Goal: Task Accomplishment & Management: Use online tool/utility

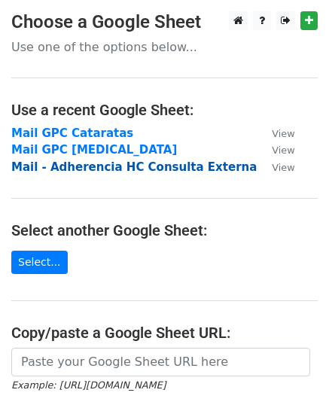
click at [133, 166] on strong "Mail - Adherencia HC Consulta Externa" at bounding box center [134, 167] width 246 height 14
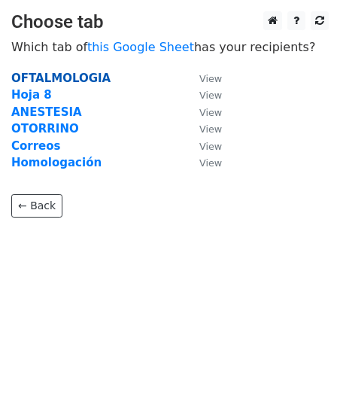
click at [78, 78] on strong "OFTALMOLOGIA" at bounding box center [60, 79] width 99 height 14
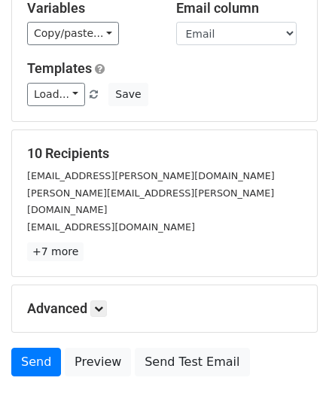
scroll to position [176, 0]
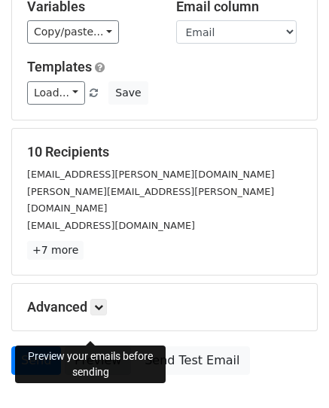
click at [86, 346] on link "Preview" at bounding box center [98, 360] width 66 height 29
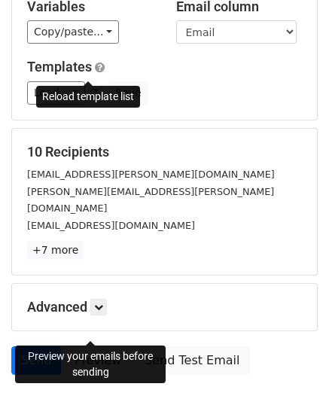
click at [93, 87] on link at bounding box center [94, 92] width 13 height 11
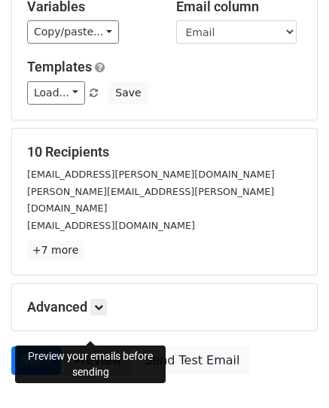
click at [101, 346] on link "Preview" at bounding box center [98, 360] width 66 height 29
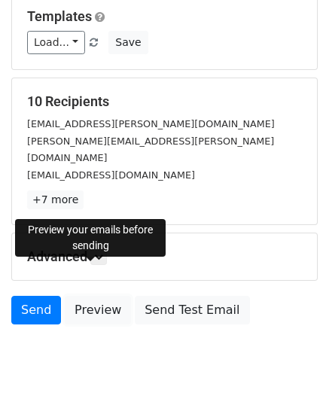
scroll to position [237, 0]
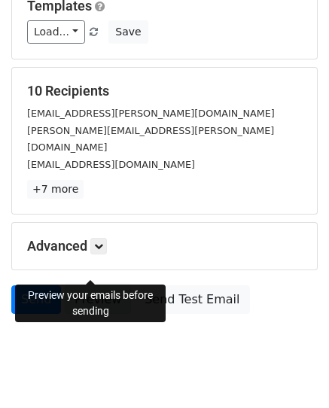
click at [108, 285] on link "Preview" at bounding box center [98, 299] width 66 height 29
click at [95, 285] on link "Preview" at bounding box center [98, 299] width 66 height 29
click at [94, 285] on link "Preview" at bounding box center [98, 299] width 66 height 29
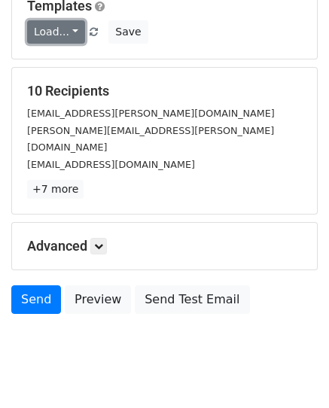
click at [64, 20] on link "Load..." at bounding box center [56, 31] width 58 height 23
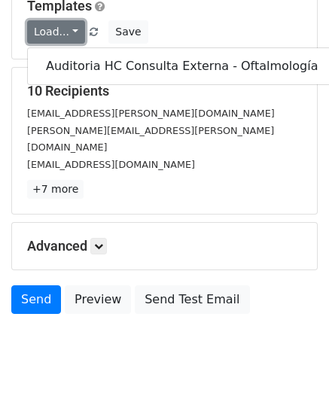
click at [64, 20] on link "Load..." at bounding box center [56, 31] width 58 height 23
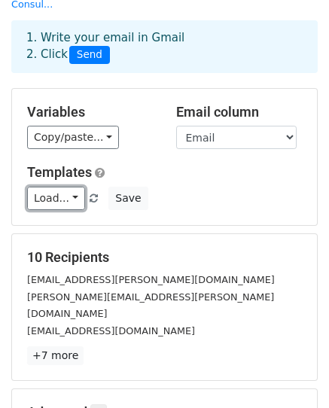
scroll to position [60, 0]
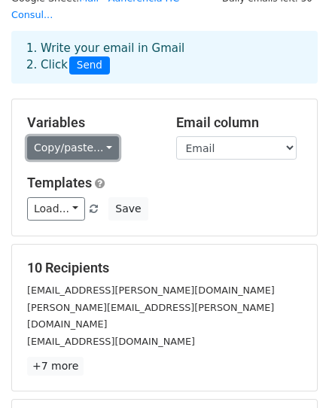
click at [61, 136] on link "Copy/paste..." at bounding box center [73, 147] width 92 height 23
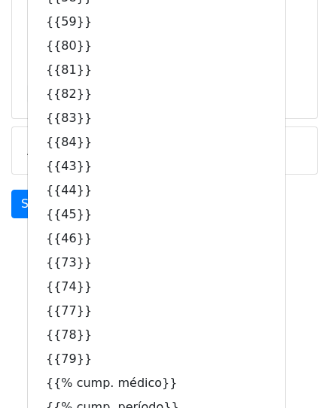
scroll to position [334, 0]
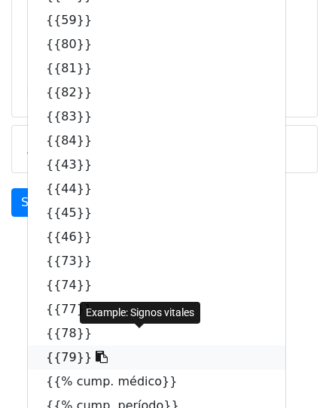
click at [121, 346] on link "{{79}}" at bounding box center [157, 358] width 258 height 24
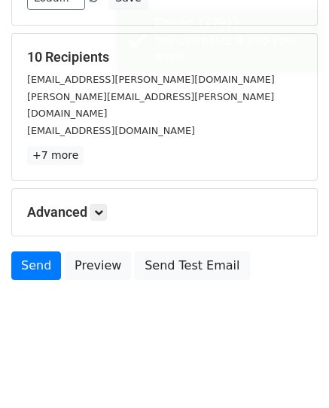
scroll to position [237, 0]
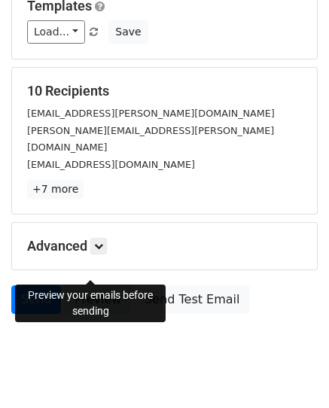
click at [104, 285] on link "Preview" at bounding box center [98, 299] width 66 height 29
click at [90, 285] on link "Preview" at bounding box center [98, 299] width 66 height 29
click at [97, 285] on link "Preview" at bounding box center [98, 299] width 66 height 29
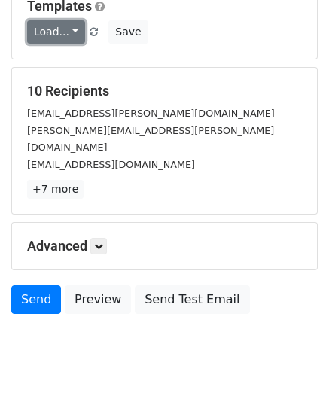
click at [58, 20] on link "Load..." at bounding box center [56, 31] width 58 height 23
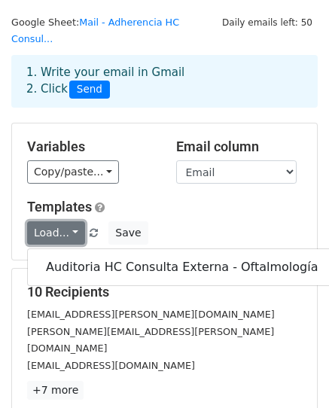
scroll to position [14, 0]
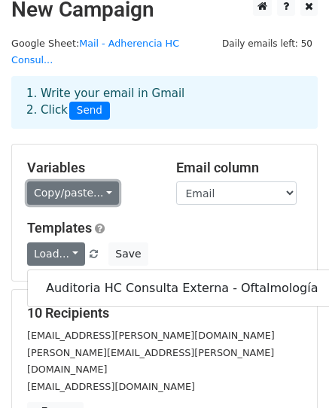
click at [81, 182] on link "Copy/paste..." at bounding box center [73, 193] width 92 height 23
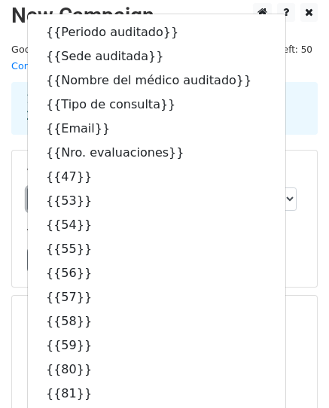
scroll to position [0, 0]
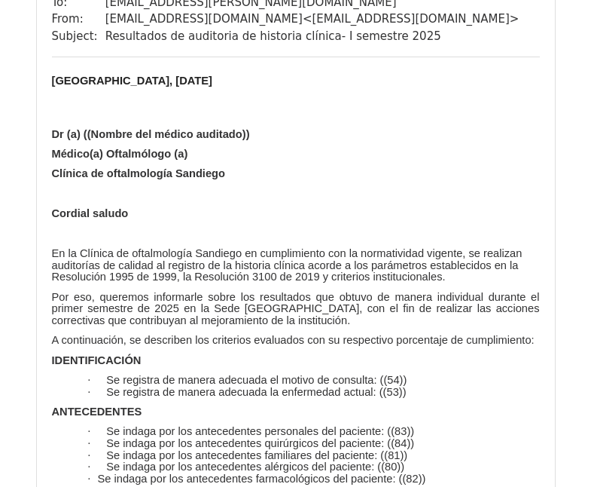
scroll to position [203, 0]
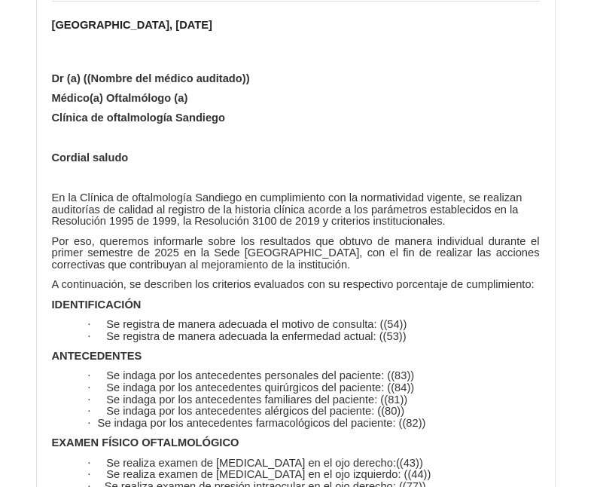
scroll to position [259, 0]
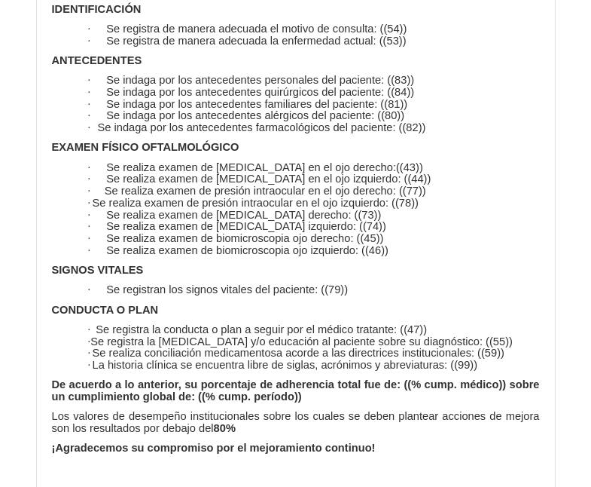
scroll to position [463, 0]
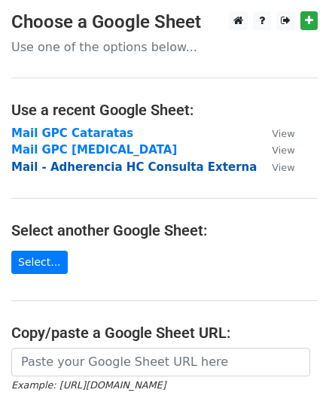
click at [80, 165] on strong "Mail - Adherencia HC Consulta Externa" at bounding box center [134, 167] width 246 height 14
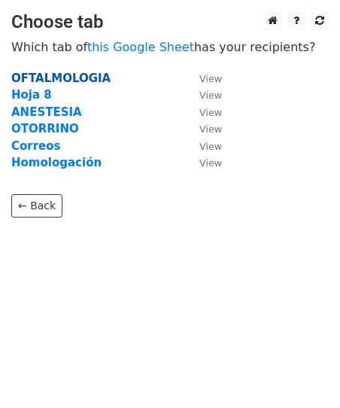
click at [43, 78] on strong "OFTALMOLOGIA" at bounding box center [60, 79] width 99 height 14
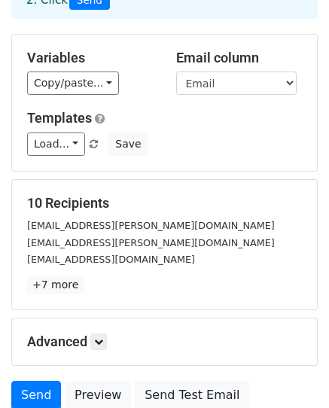
scroll to position [237, 0]
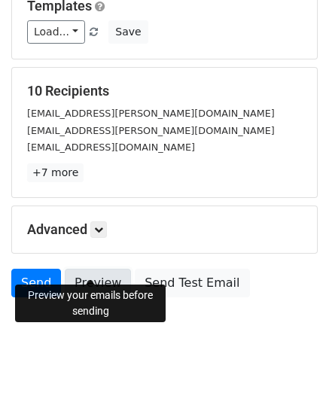
click at [99, 270] on link "Preview" at bounding box center [98, 283] width 66 height 29
click at [105, 269] on link "Preview" at bounding box center [98, 283] width 66 height 29
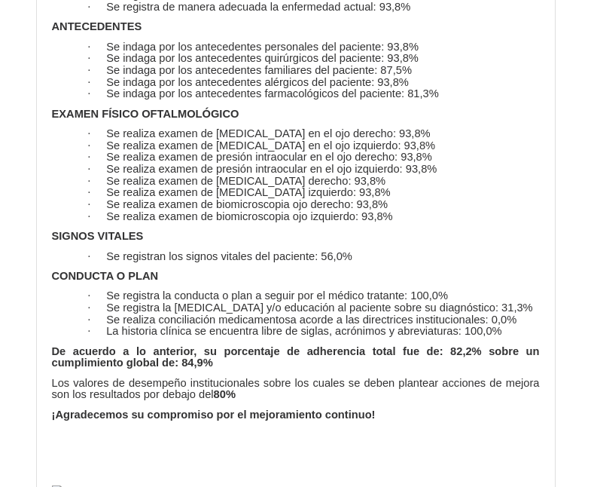
scroll to position [2655, 0]
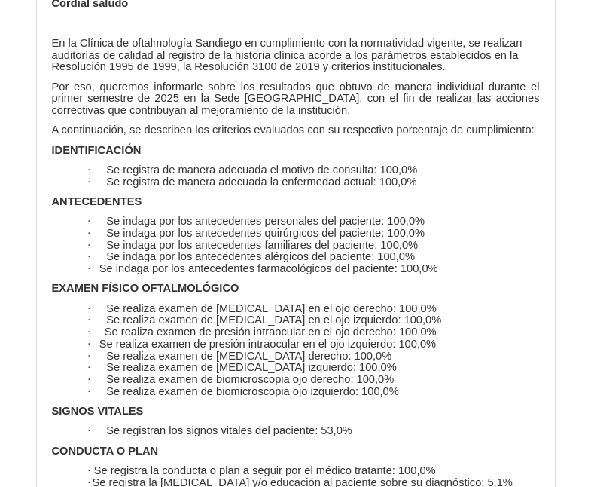
scroll to position [395, 0]
